Goal: Task Accomplishment & Management: Manage account settings

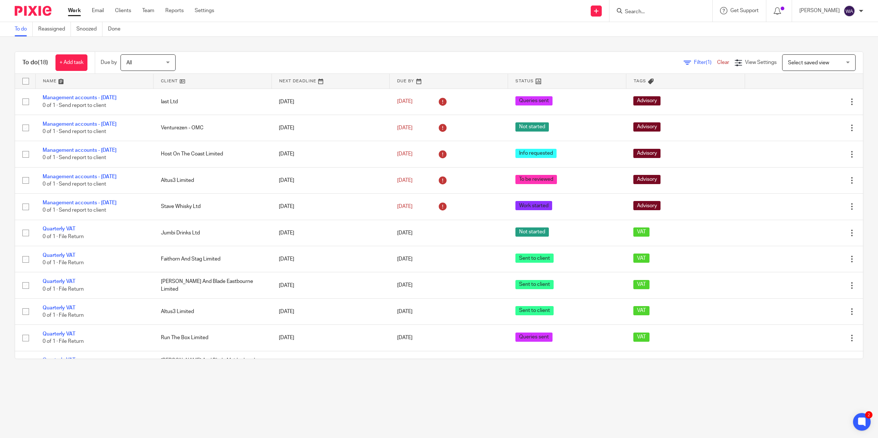
scroll to position [31, 0]
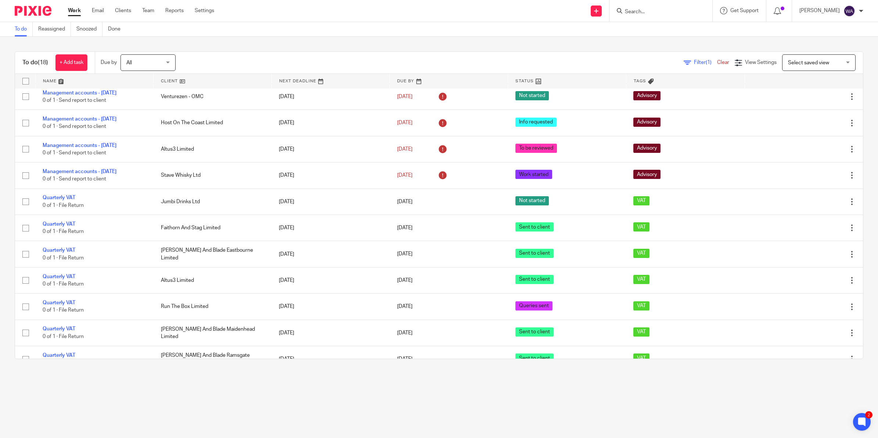
click at [662, 14] on input "Search" at bounding box center [657, 12] width 66 height 7
type input "repo"
click at [666, 41] on link at bounding box center [667, 40] width 91 height 11
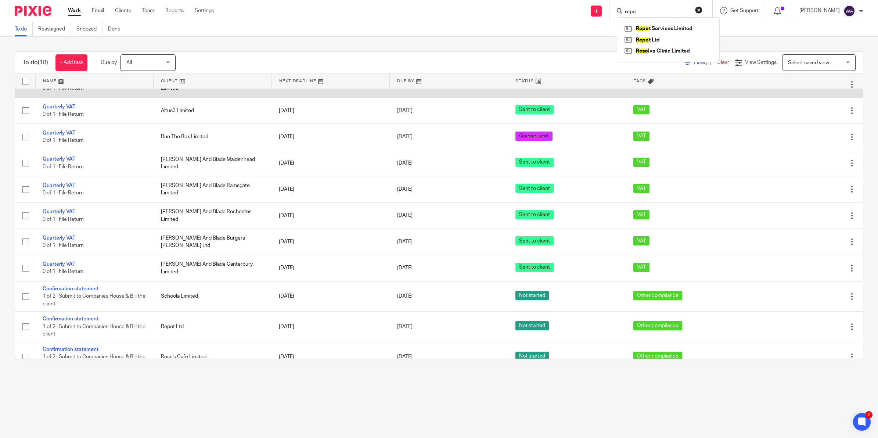
scroll to position [215, 0]
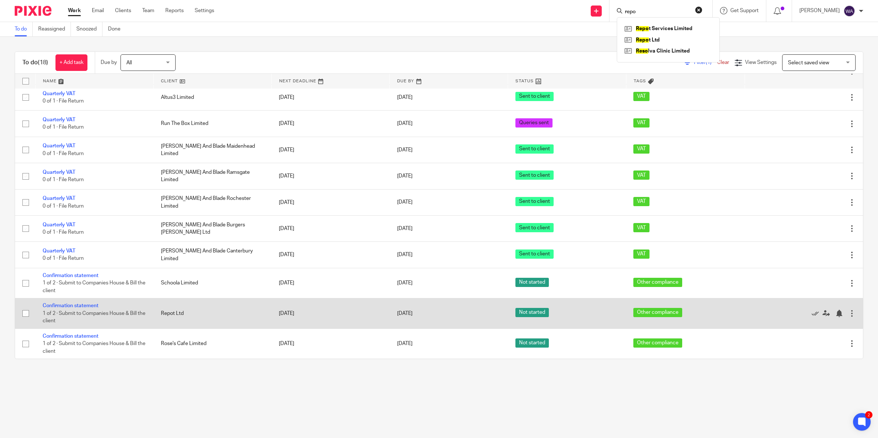
drag, startPoint x: 27, startPoint y: 284, endPoint x: 23, endPoint y: 301, distance: 18.0
click at [27, 284] on input "checkbox" at bounding box center [26, 283] width 14 height 14
checkbox input "true"
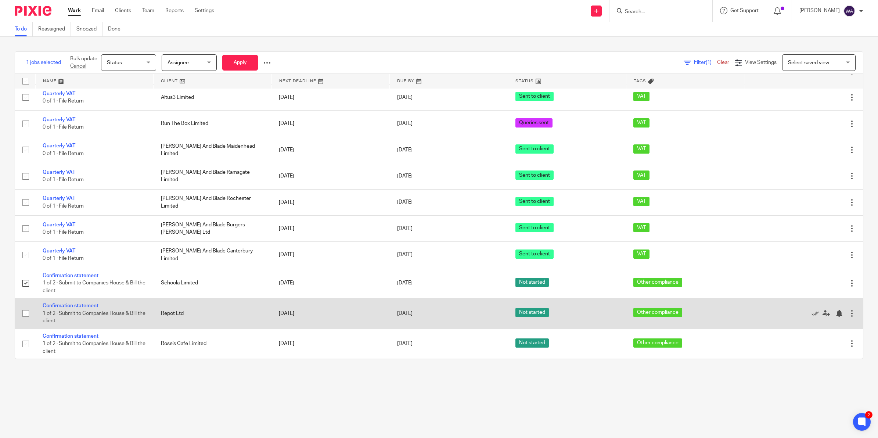
click at [25, 313] on input "checkbox" at bounding box center [26, 313] width 14 height 14
checkbox input "true"
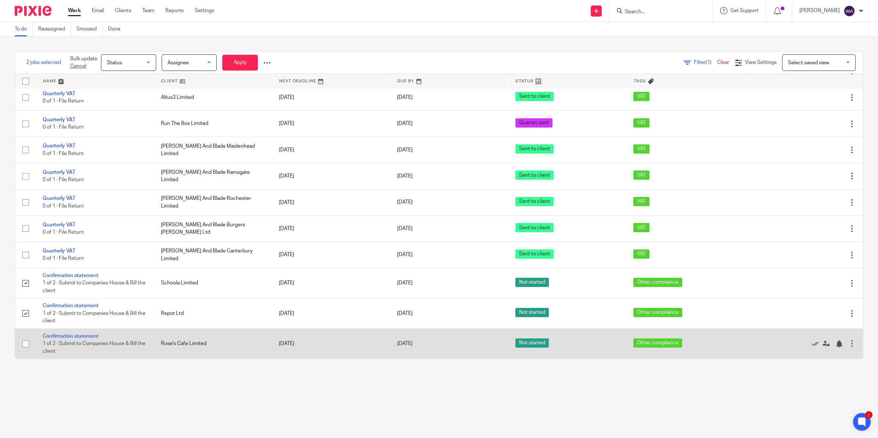
click at [25, 345] on input "checkbox" at bounding box center [26, 344] width 14 height 14
checkbox input "true"
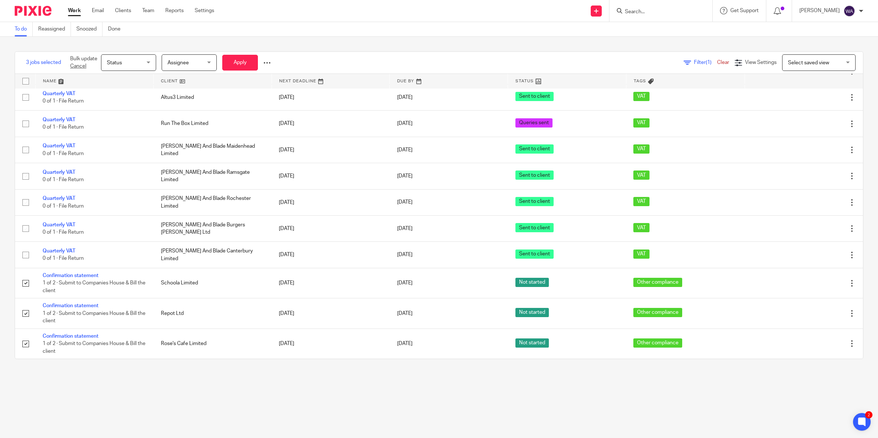
click at [200, 64] on span "Assignee" at bounding box center [186, 62] width 39 height 15
click at [199, 144] on li "[PERSON_NAME]" at bounding box center [189, 143] width 54 height 15
click at [241, 65] on button "Apply" at bounding box center [240, 63] width 36 height 16
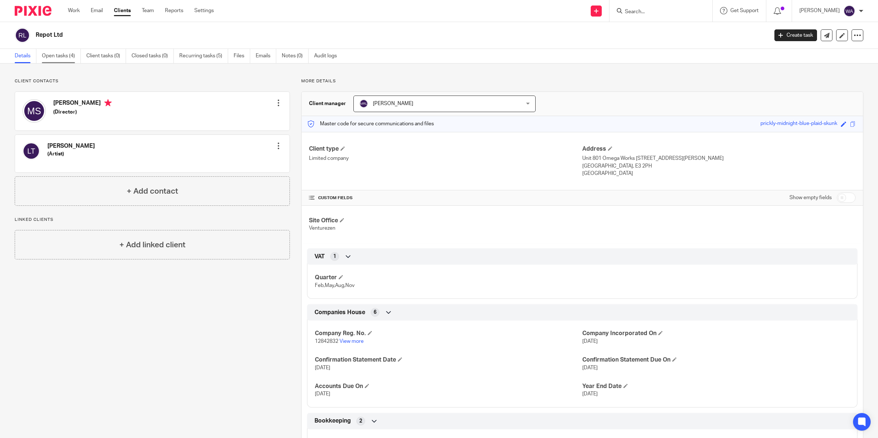
click at [59, 60] on link "Open tasks (4)" at bounding box center [61, 56] width 39 height 14
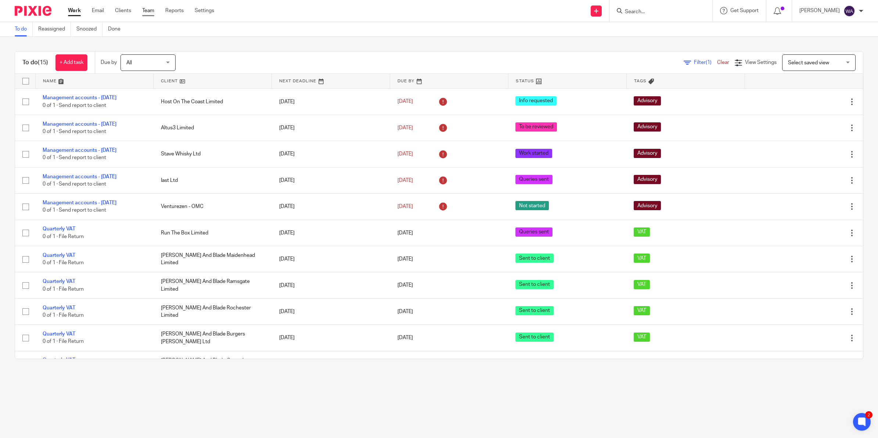
click at [149, 7] on link "Team" at bounding box center [148, 10] width 12 height 7
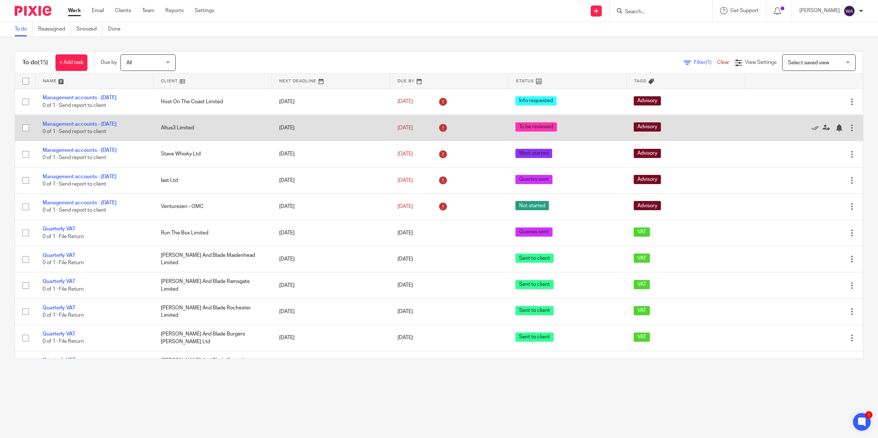
click at [168, 129] on td "Altus3 Limited" at bounding box center [212, 128] width 118 height 26
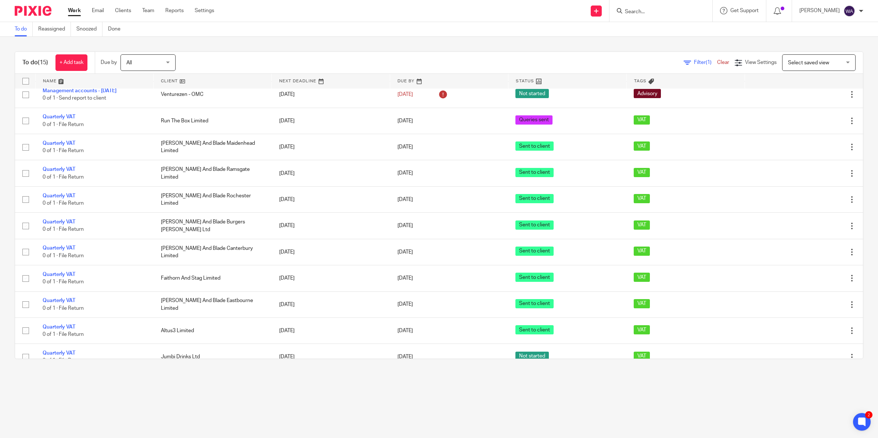
scroll to position [124, 0]
